Goal: Navigation & Orientation: Find specific page/section

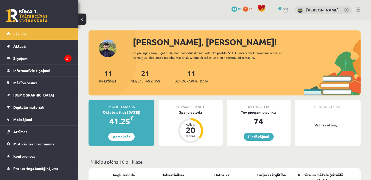
click at [219, 10] on div "0 Dāvanas 74 mP 0 xp Igors Aleksejevs" at bounding box center [224, 10] width 293 height 20
click at [51, 60] on legend "Ziņojumi 21" at bounding box center [42, 58] width 58 height 12
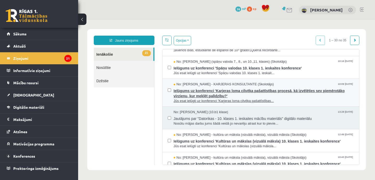
scroll to position [175, 0]
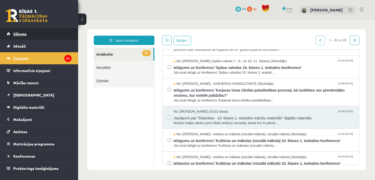
click at [40, 36] on link "Sākums" at bounding box center [39, 34] width 65 height 12
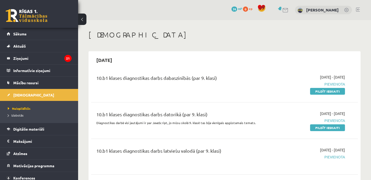
click at [196, 76] on div "10.b1 klases diagnostikas darbs dabaszinībās (par 9. klasi)" at bounding box center [177, 79] width 163 height 10
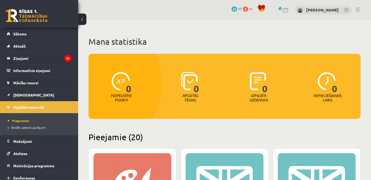
click at [232, 83] on div "0 Izpildīti uzdevumi" at bounding box center [259, 87] width 66 height 36
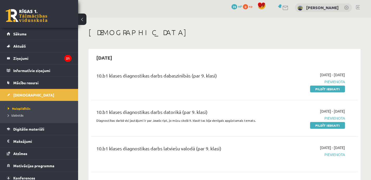
click at [244, 92] on div "10.b1 klases diagnostikas darbs dabaszinībās (par 9. klasi) [DATE] - [DATE] [GE…" at bounding box center [224, 82] width 267 height 30
